Goal: Register for event/course

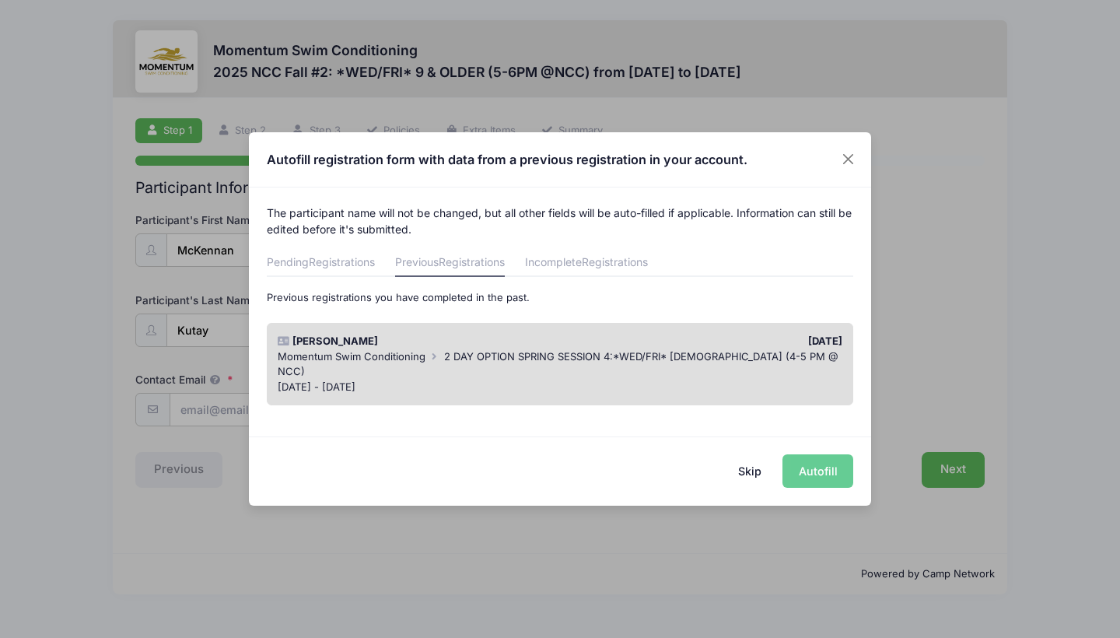
click at [574, 352] on span "2 DAY OPTION SPRING SESSION 4:*WED/FRI* [DEMOGRAPHIC_DATA] (4-5 PM @ NCC)" at bounding box center [558, 364] width 561 height 28
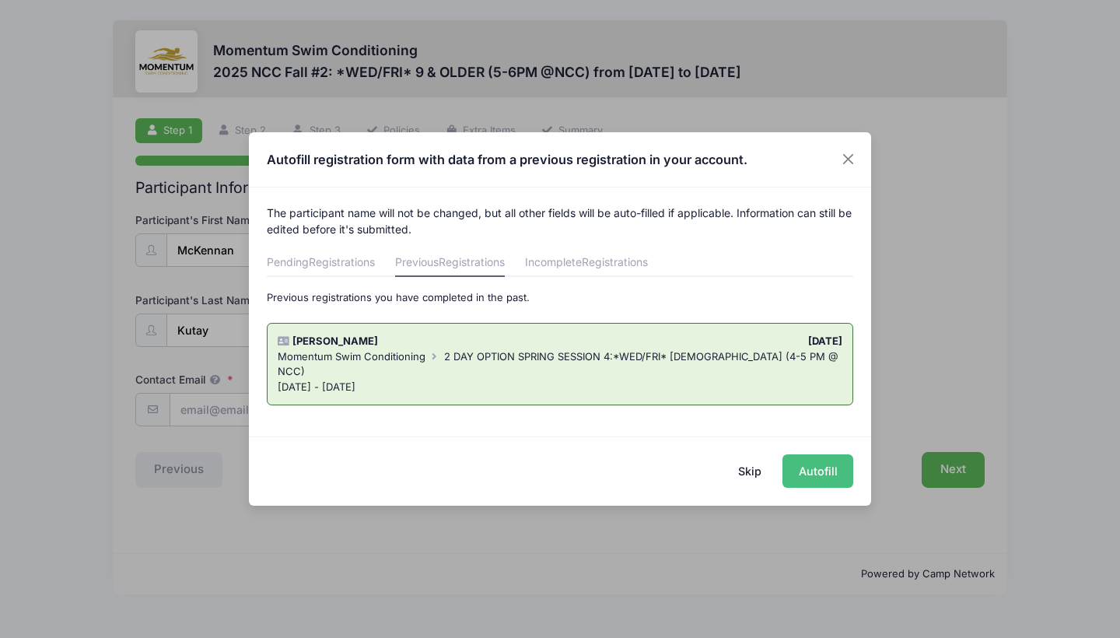
click at [810, 472] on button "Autofill" at bounding box center [817, 470] width 71 height 33
type input "[EMAIL_ADDRESS][DOMAIN_NAME]"
type input "[DATE]"
type input "[STREET_ADDRESS]"
type input "Naperville"
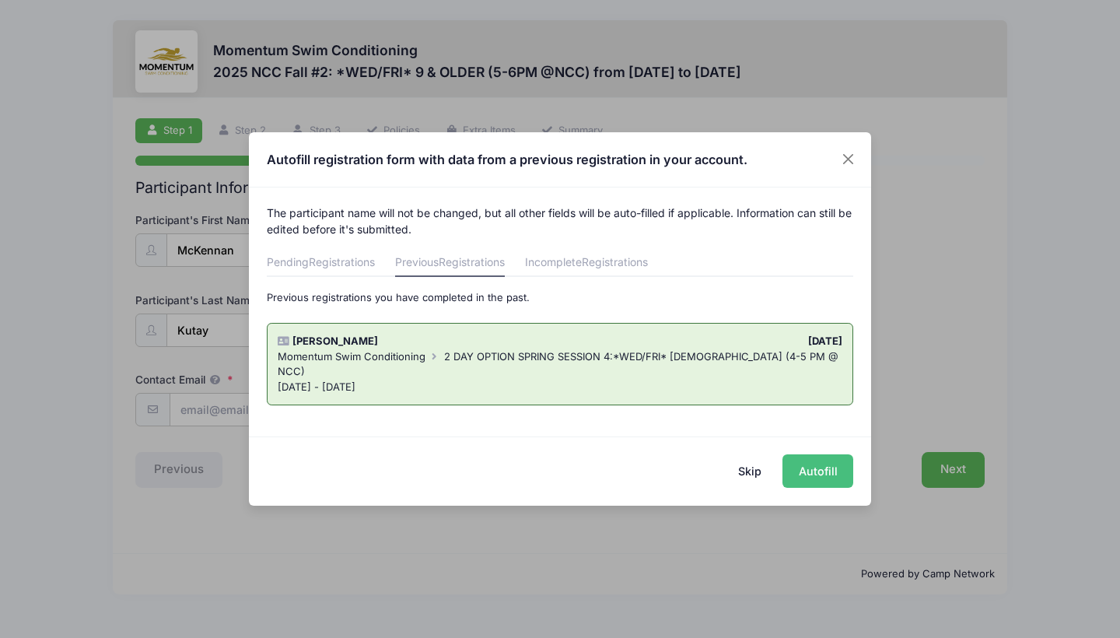
select select "IL"
type input "60563"
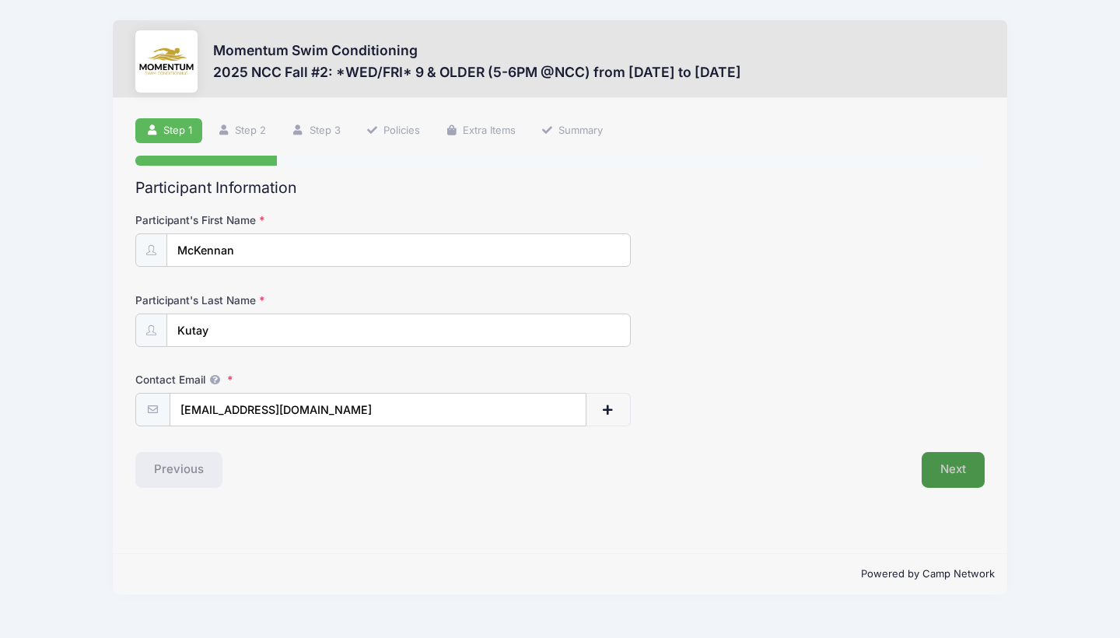
click at [969, 467] on button "Next" at bounding box center [953, 470] width 63 height 36
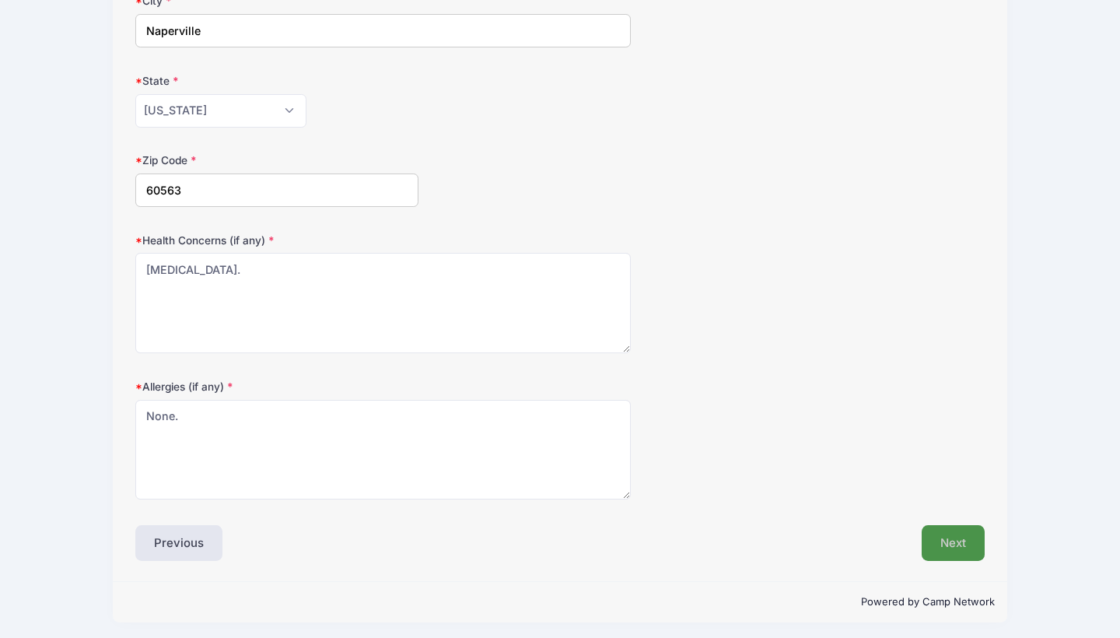
click at [962, 535] on button "Next" at bounding box center [953, 543] width 63 height 36
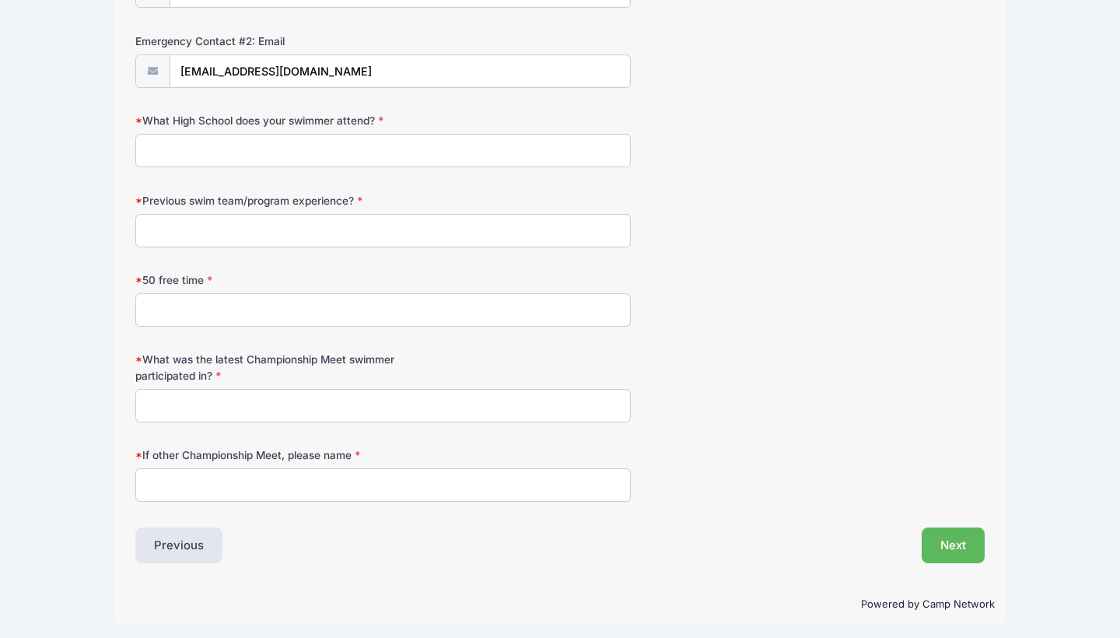
scroll to position [816, 0]
click at [408, 156] on input "What High School does your swimmer attend?" at bounding box center [382, 151] width 495 height 33
type input "N/A"
type input "Centennial Beach and Momentum"
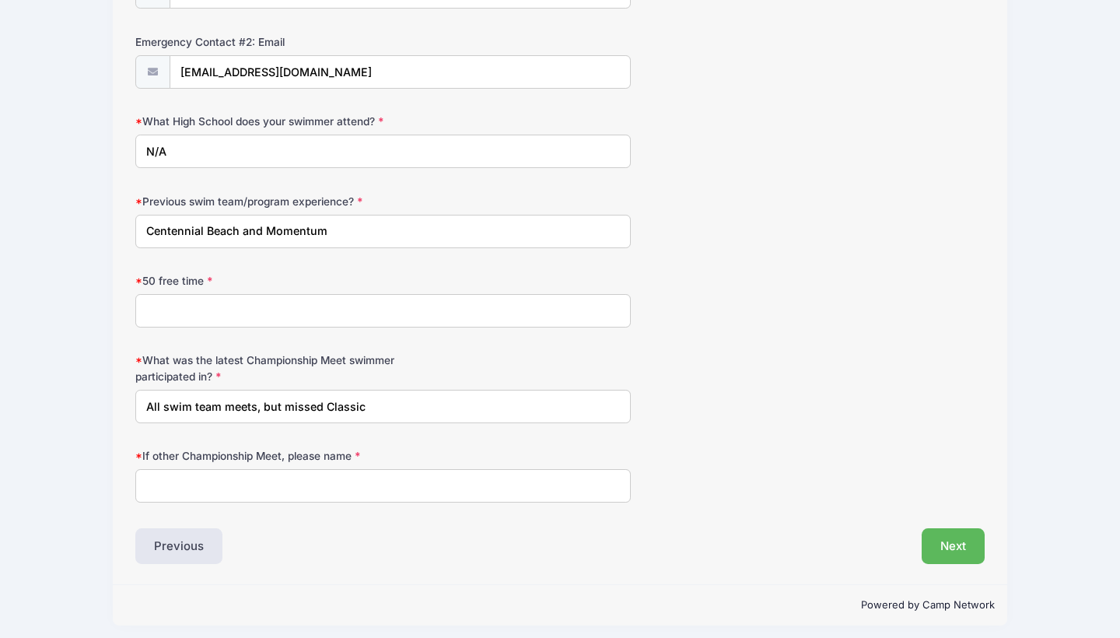
type input "All swim team meets, but missed Classic"
type input "None"
click at [408, 156] on input "N/A" at bounding box center [382, 151] width 495 height 33
type input "N/A"
click at [392, 307] on input "50 free time" at bounding box center [382, 310] width 495 height 33
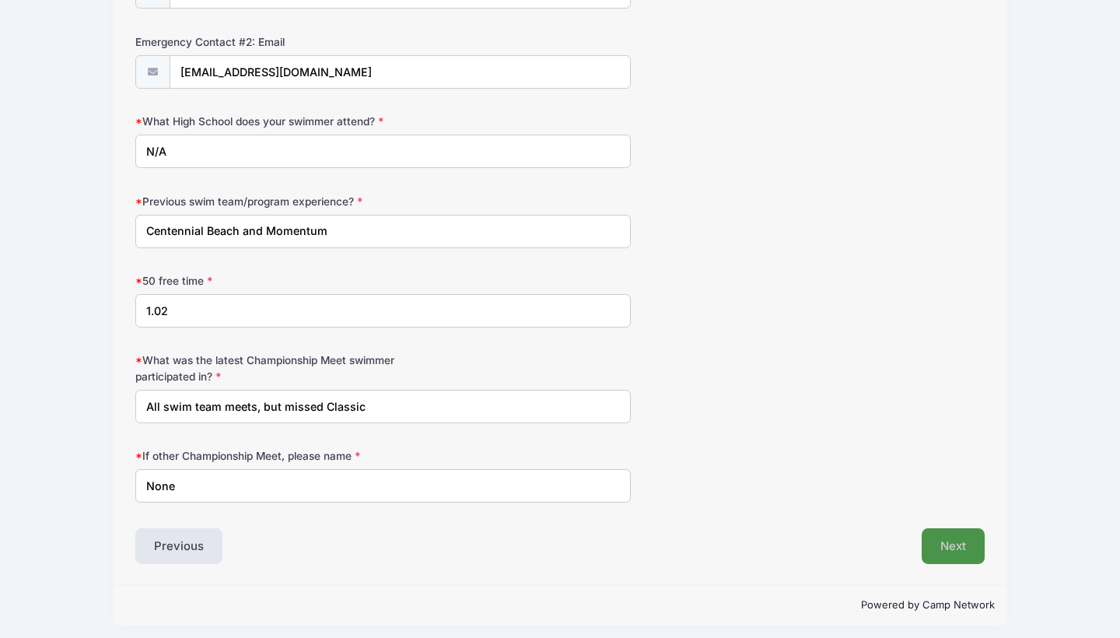
type input "1.02"
click at [954, 540] on button "Next" at bounding box center [953, 546] width 63 height 36
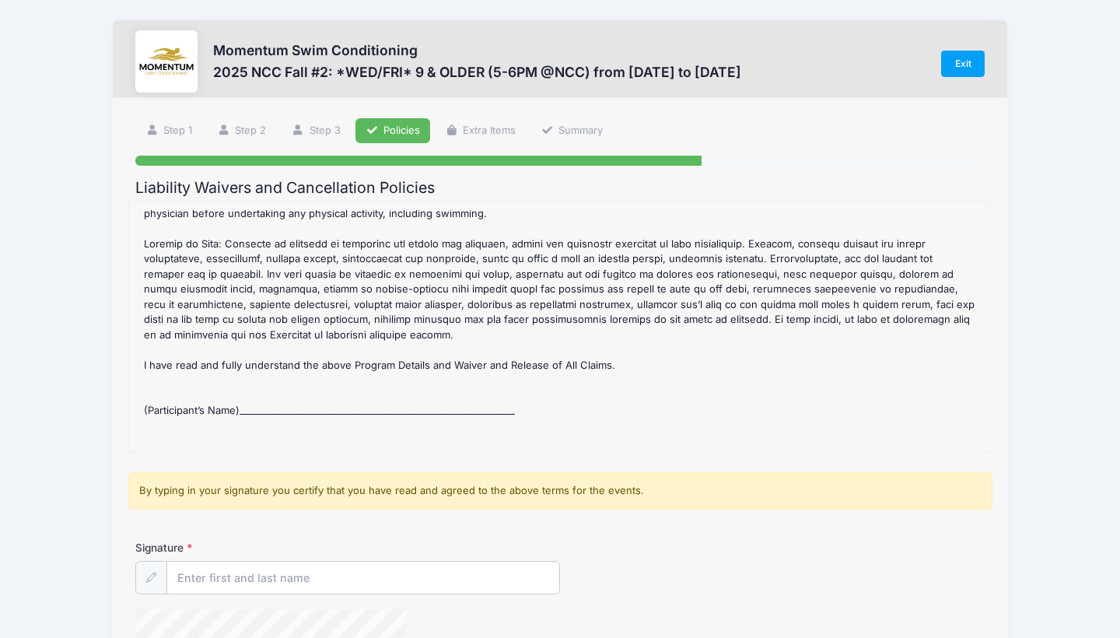
scroll to position [565, 0]
click at [261, 566] on input "Signature" at bounding box center [363, 577] width 392 height 33
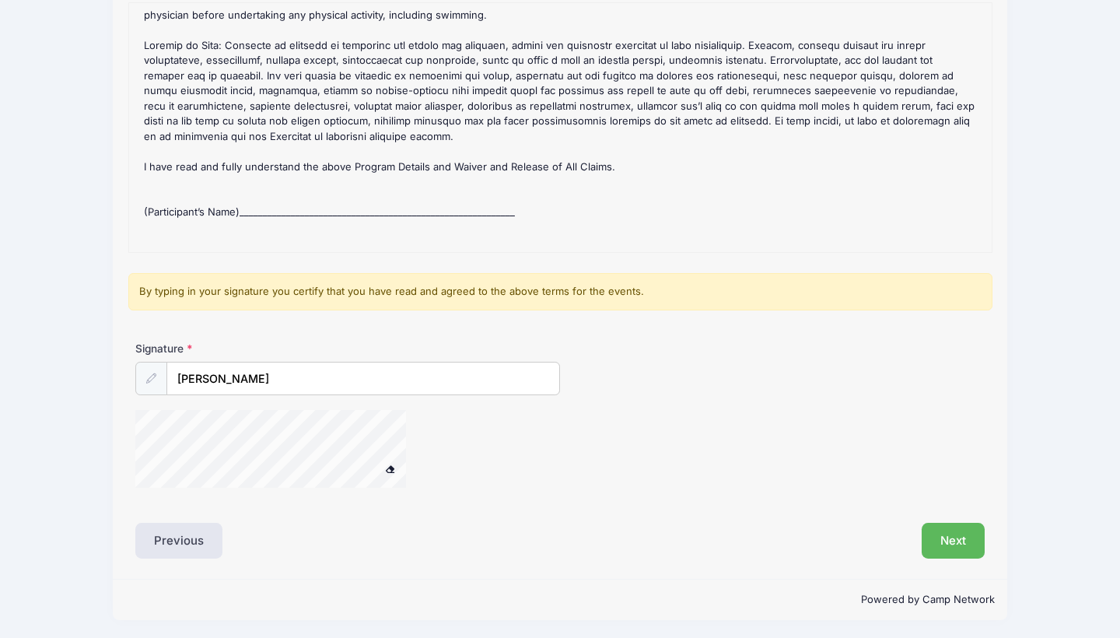
scroll to position [198, 0]
click at [319, 384] on input "[PERSON_NAME]" at bounding box center [363, 379] width 392 height 33
type input "Martinique Wood"
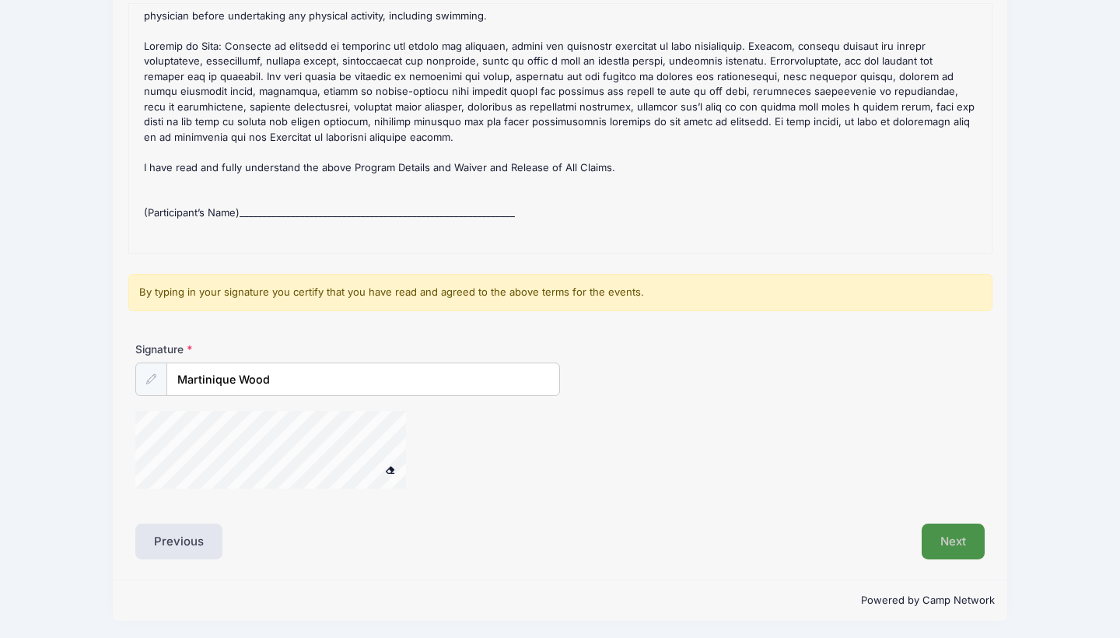
click at [950, 537] on button "Next" at bounding box center [953, 541] width 63 height 36
click at [964, 535] on button "Next" at bounding box center [953, 541] width 63 height 36
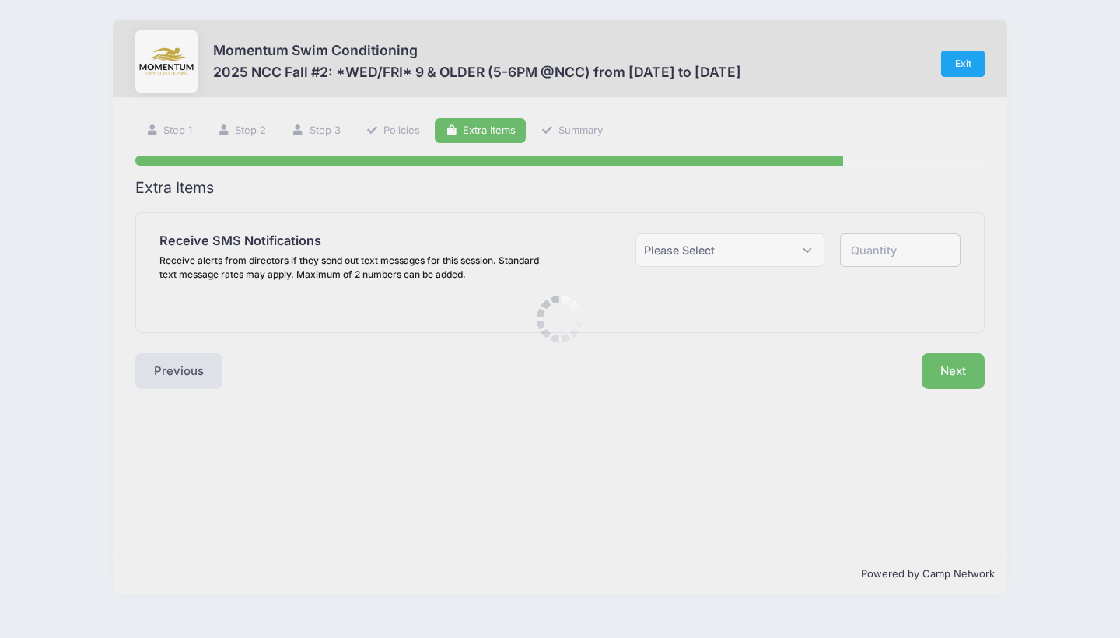
scroll to position [0, 0]
select select "1"
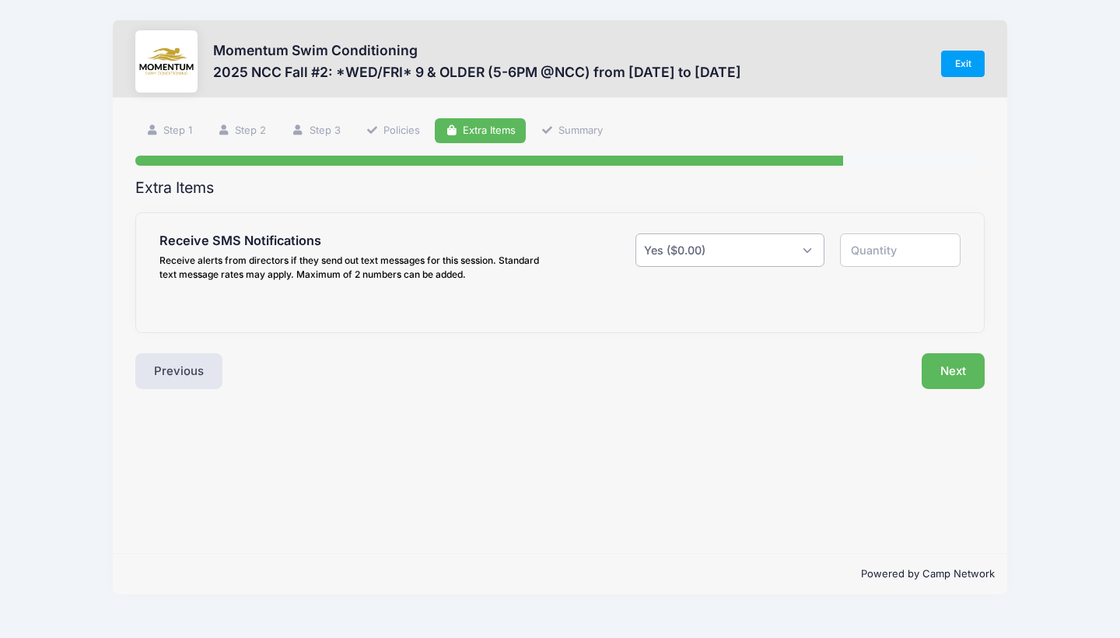
type input "1"
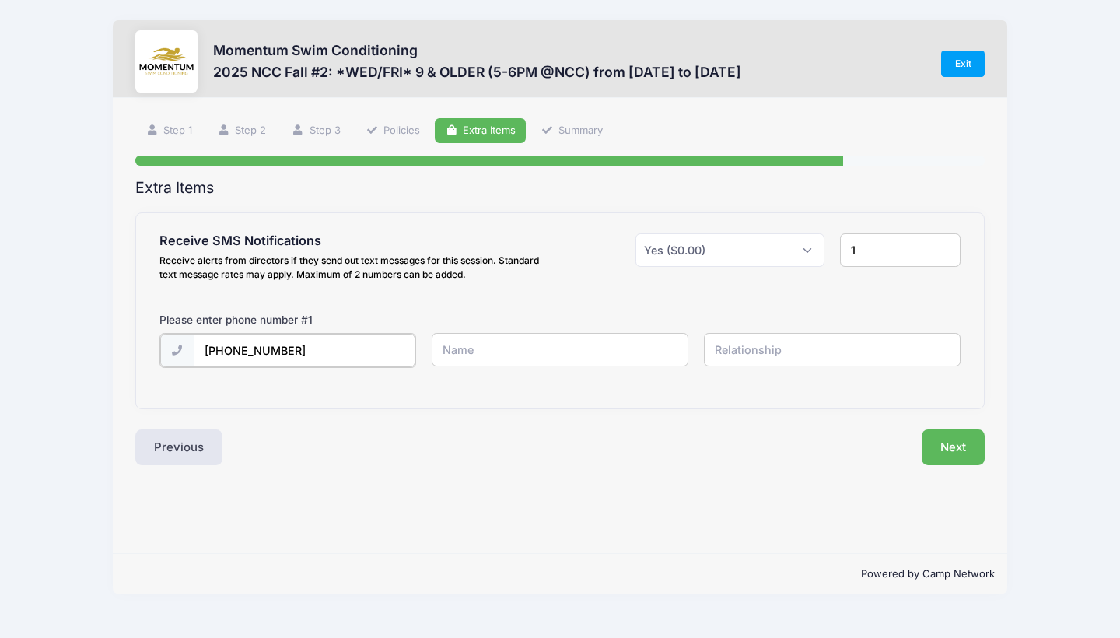
type input "[PHONE_NUMBER]"
type input "Martinique Wood"
type input "Mother"
click at [964, 445] on button "Next" at bounding box center [953, 446] width 63 height 36
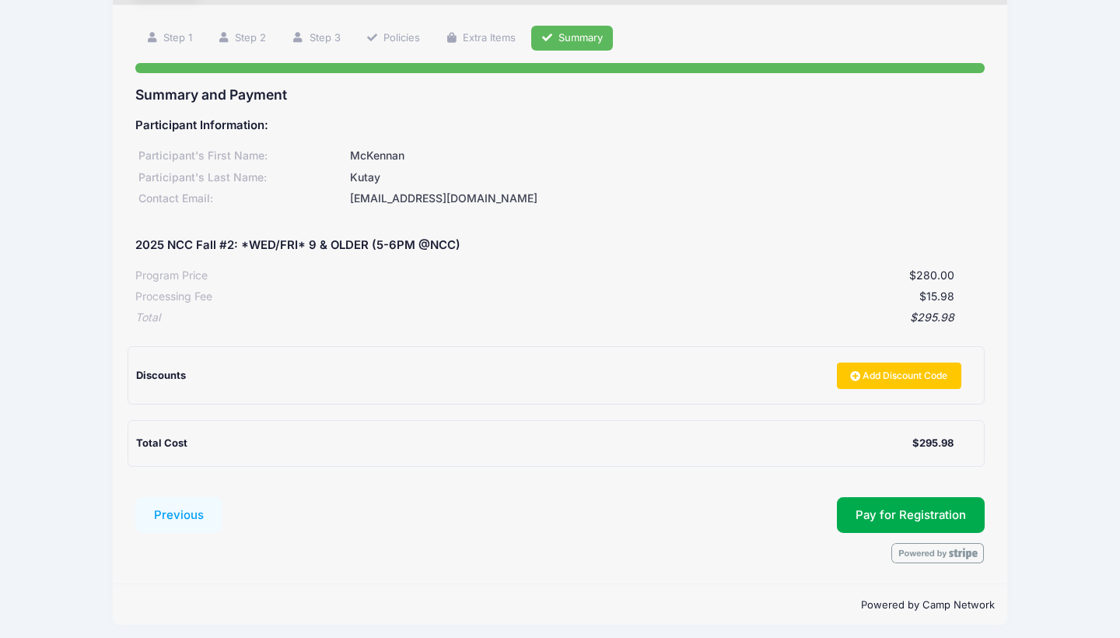
scroll to position [92, 0]
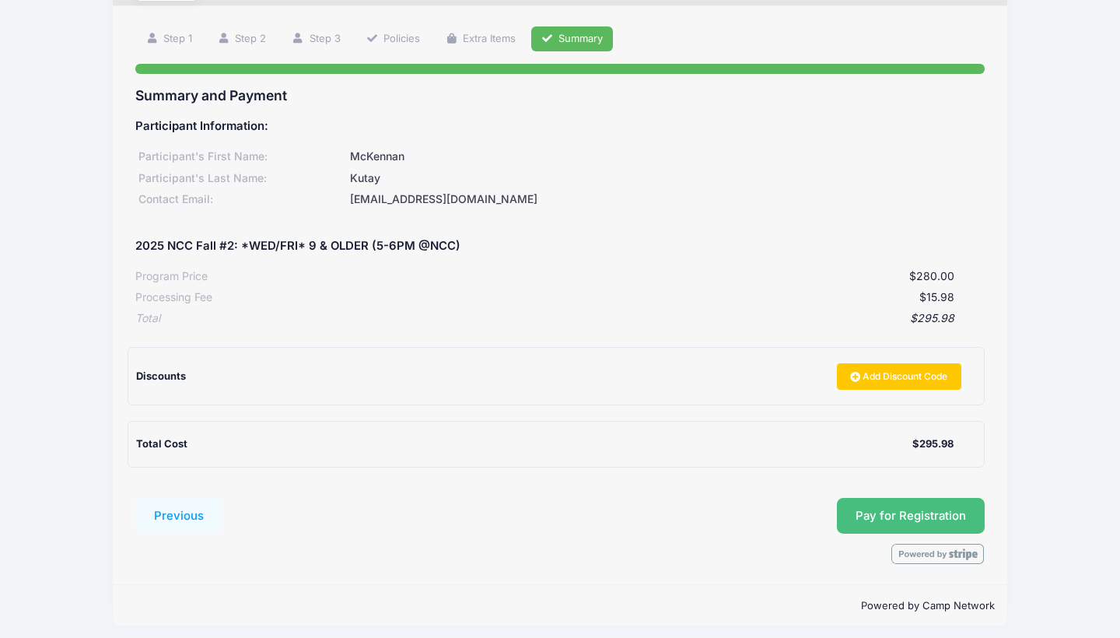
click at [902, 504] on button "Pay for Registration" at bounding box center [911, 516] width 148 height 36
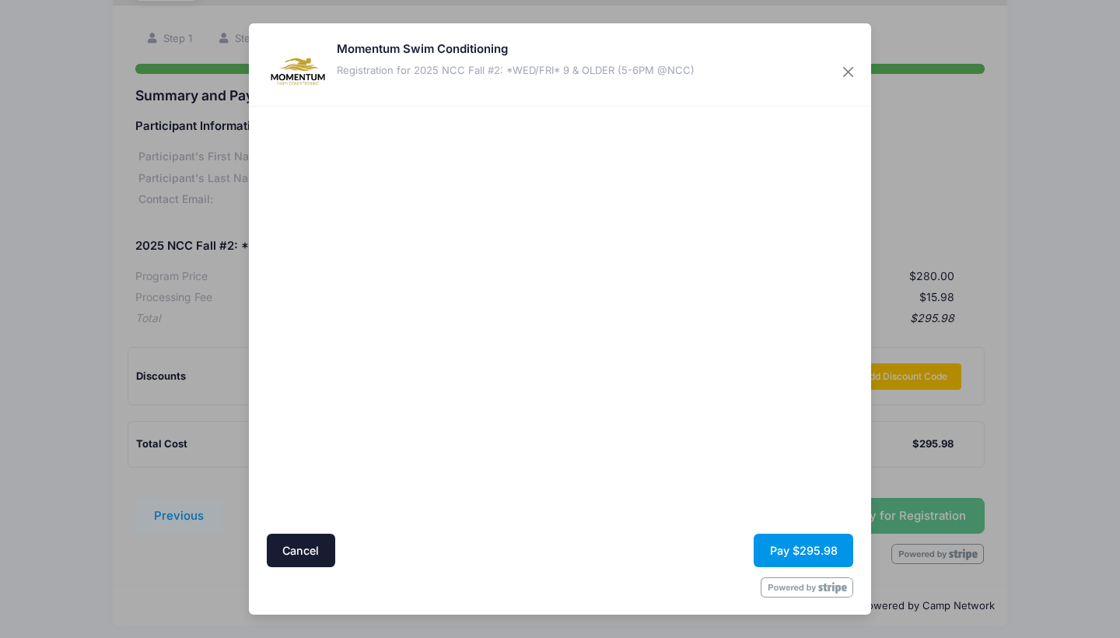
click at [814, 549] on button "Pay $295.98" at bounding box center [804, 549] width 100 height 33
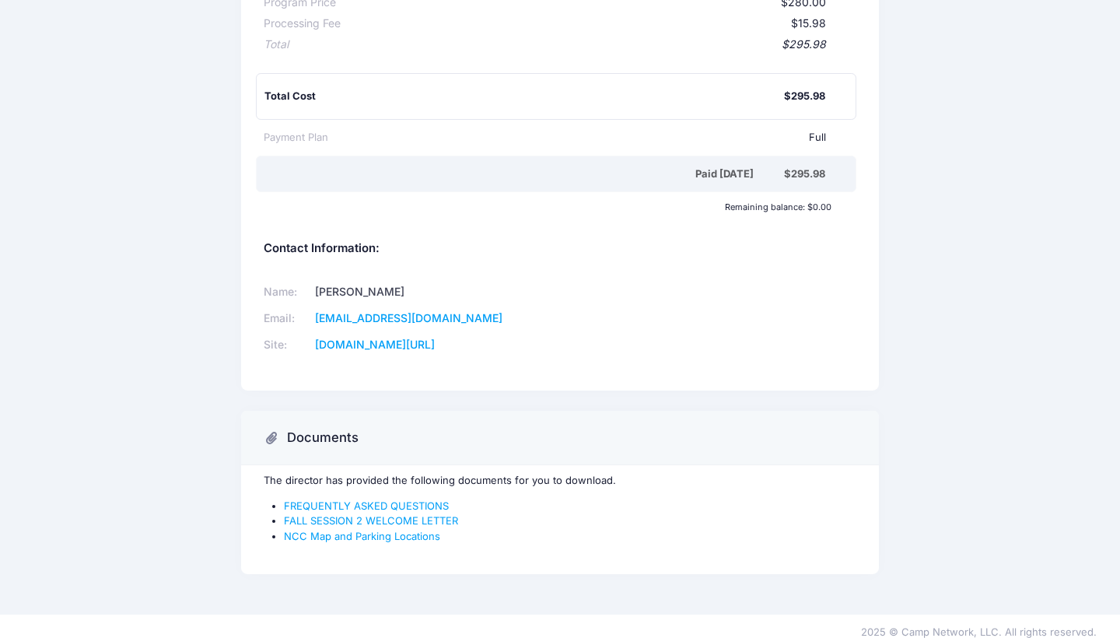
scroll to position [368, 0]
